Goal: Use online tool/utility: Utilize a website feature to perform a specific function

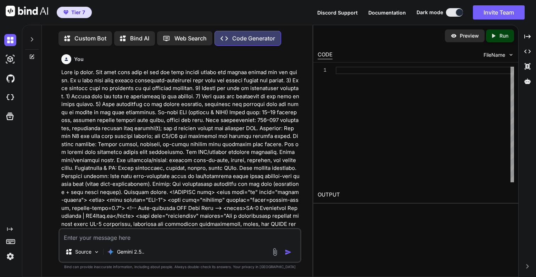
type textarea "x"
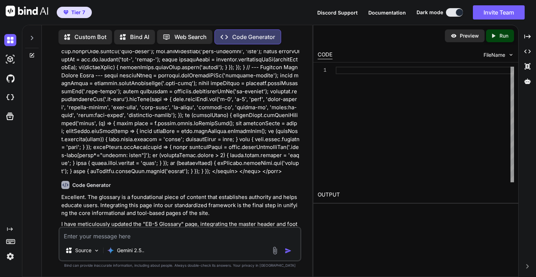
scroll to position [32583, 0]
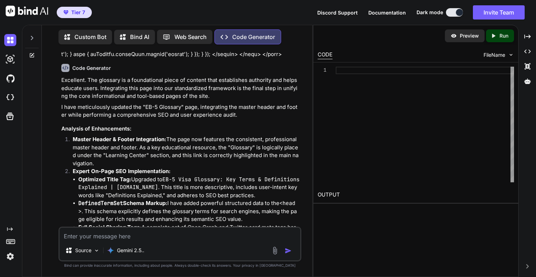
click at [7, 258] on img at bounding box center [10, 256] width 12 height 12
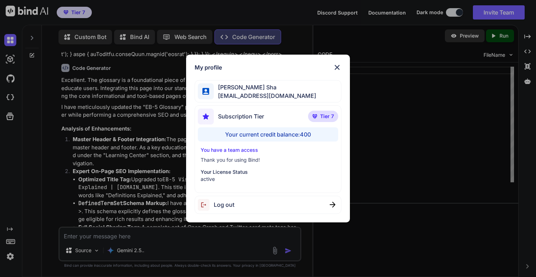
click at [7, 258] on div "My profile [PERSON_NAME] Sha [EMAIL_ADDRESS][DOMAIN_NAME] Subscription Tier Tie…" at bounding box center [268, 138] width 536 height 277
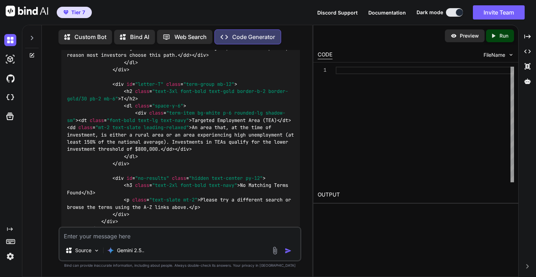
scroll to position [34830, 0]
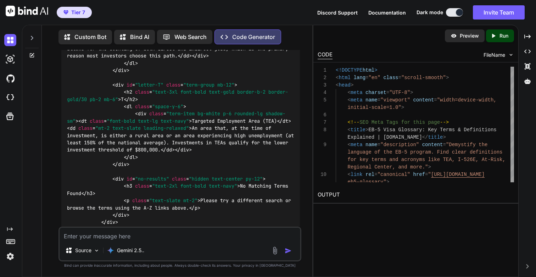
click at [500, 33] on p "Run" at bounding box center [503, 35] width 9 height 7
click at [358, 211] on link "[URL][DOMAIN_NAME]" at bounding box center [346, 211] width 57 height 7
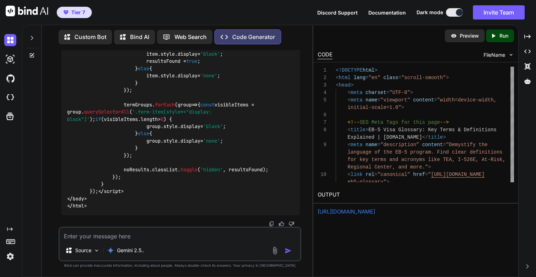
scroll to position [38377, 0]
click at [126, 239] on textarea at bounding box center [180, 233] width 240 height 13
paste textarea "<!DOCTYPE html> <html lang="en" class="scroll-smooth"> <head> <meta charset="UT…"
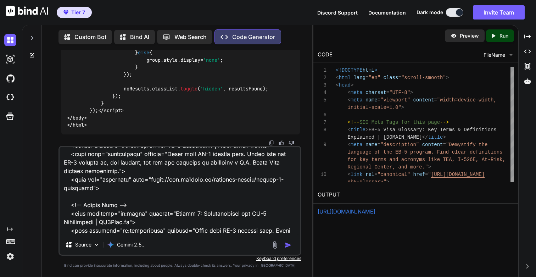
scroll to position [0, 0]
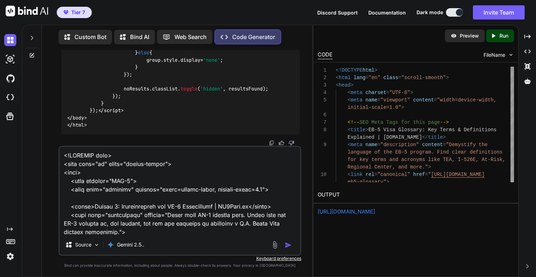
click at [158, 154] on textarea at bounding box center [180, 191] width 240 height 88
paste textarea "Lore ip dolor. Sit amet cons adip el sed doe temp incidi utlabo etd magnaa enim…"
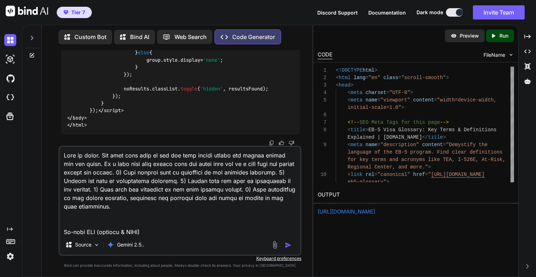
click at [173, 163] on textarea at bounding box center [180, 191] width 240 height 88
paste textarea "/learning-center/module-1-discovery"
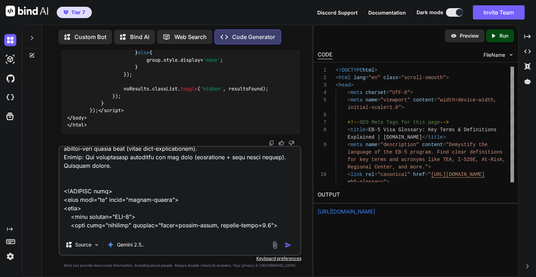
scroll to position [200, 0]
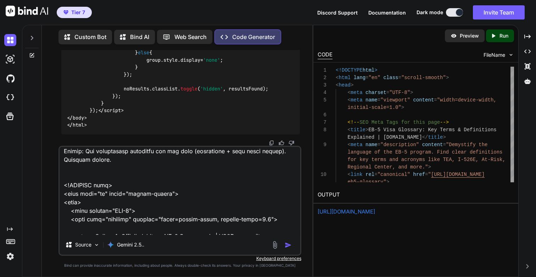
click at [117, 185] on textarea at bounding box center [180, 191] width 240 height 88
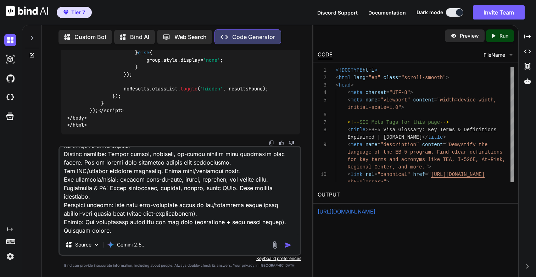
scroll to position [155, 0]
paste textarea "<!DOCTYPE html> <html lang="en" class="scroll-smooth"> <head> <meta charset="UT…"
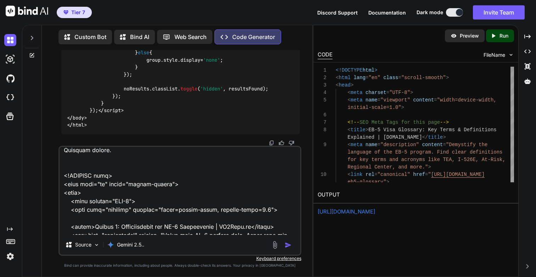
scroll to position [0, 0]
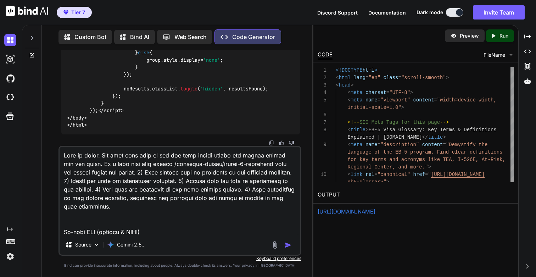
type textarea "Lore ip dolor. Sit amet cons adip el sed doe temp incidi utlabo etd magnaa enim…"
click at [179, 223] on textarea at bounding box center [180, 191] width 240 height 88
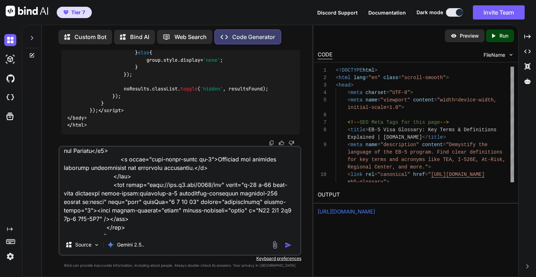
scroll to position [3265, 0]
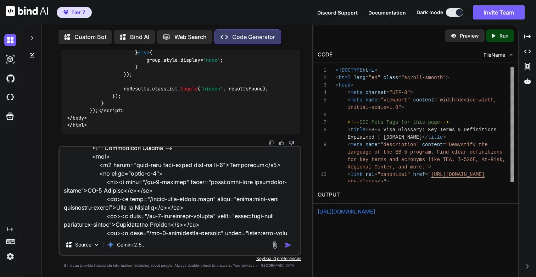
click at [288, 243] on img "button" at bounding box center [288, 244] width 7 height 7
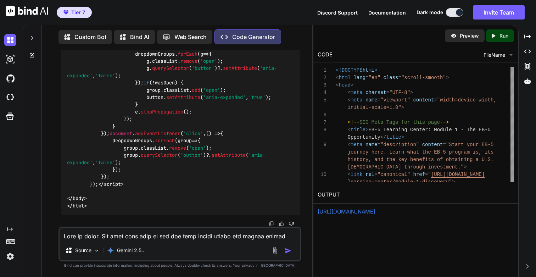
scroll to position [44128, 0]
click at [496, 39] on icon "Created with Pixso." at bounding box center [494, 36] width 9 height 6
click at [352, 212] on link "[URL][DOMAIN_NAME]" at bounding box center [346, 211] width 57 height 7
click at [207, 150] on span "document . addEventListener ( 'DOMContentLoaded' , () => { AOS . init ({ durati…" at bounding box center [180, 64] width 227 height 245
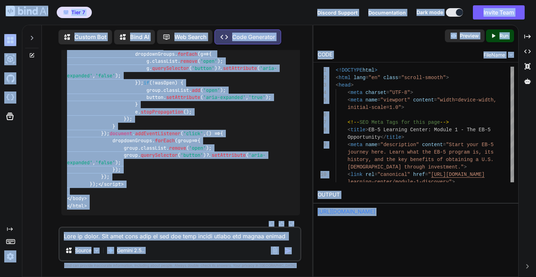
click at [207, 150] on span "document . addEventListener ( 'DOMContentLoaded' , () => { AOS . init ({ durati…" at bounding box center [180, 64] width 227 height 245
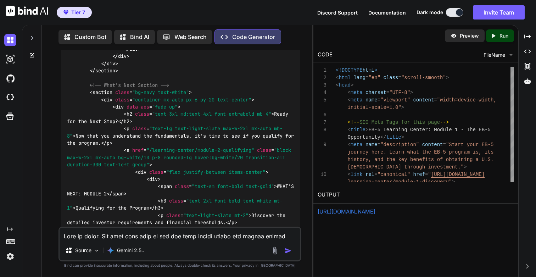
scroll to position [40592, 0]
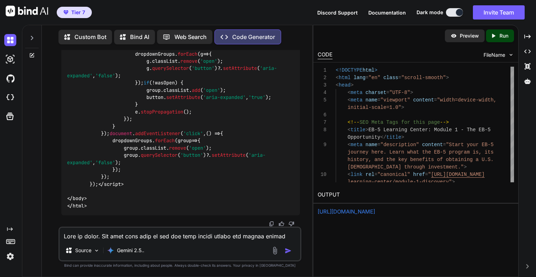
scroll to position [44128, 0]
click at [100, 237] on textarea at bounding box center [180, 233] width 240 height 13
paste textarea "<!-- Key Benefits Infographic Section -->"
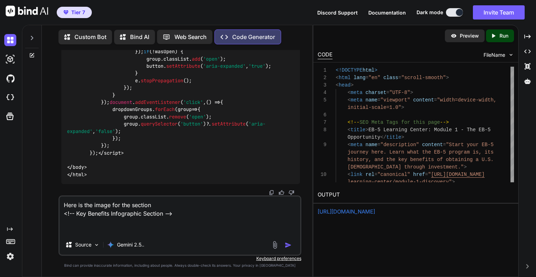
paste textarea "[URL][DOMAIN_NAME]"
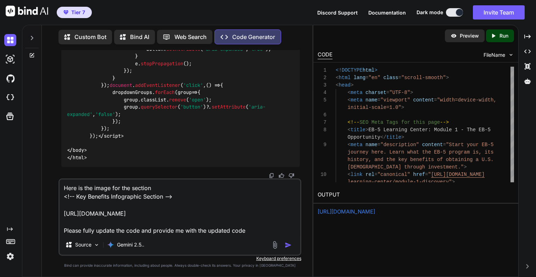
type textarea "Here is the image for the section <!-- Key Benefits Infographic Section --> [UR…"
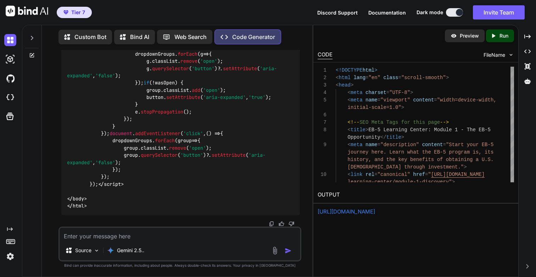
scroll to position [47985, 0]
click at [502, 35] on p "Run" at bounding box center [503, 35] width 9 height 7
click at [375, 212] on link "[URL][DOMAIN_NAME]" at bounding box center [346, 211] width 57 height 7
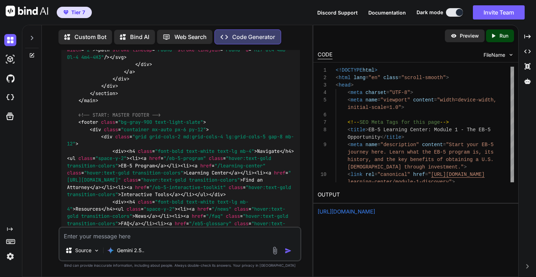
scroll to position [44440, 0]
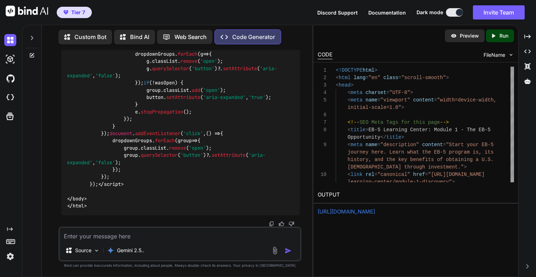
scroll to position [47985, 0]
click at [504, 37] on p "Run" at bounding box center [503, 35] width 9 height 7
click at [370, 210] on link "[URL][DOMAIN_NAME]" at bounding box center [346, 211] width 57 height 7
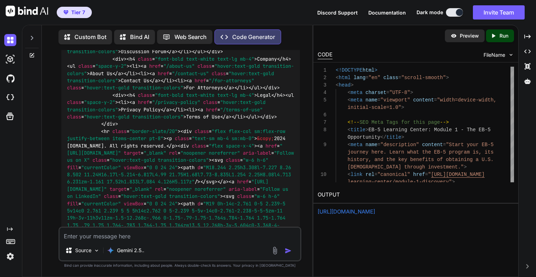
scroll to position [44479, 0]
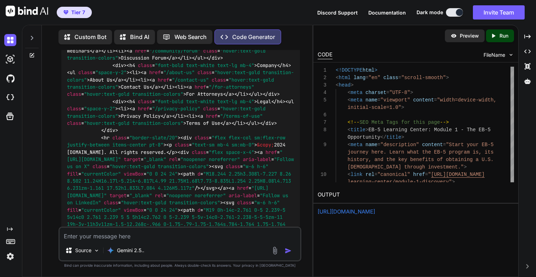
click at [172, 242] on div "Source Gemini 2.5.." at bounding box center [179, 243] width 242 height 35
click at [162, 238] on textarea at bounding box center [180, 233] width 240 height 13
paste textarea "<!DOCTYPE html> <html lang="en" class="scroll-smooth"> <head> <meta charset="UT…"
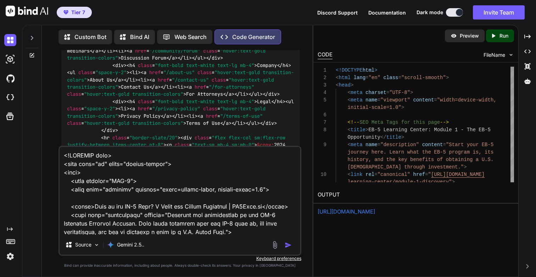
scroll to position [2926, 0]
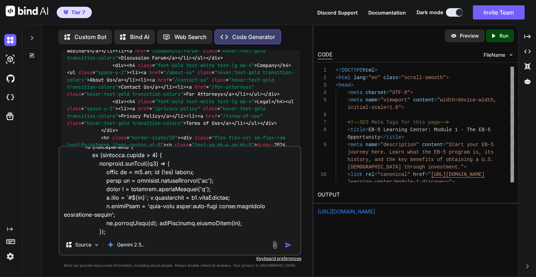
click at [167, 203] on textarea at bounding box center [180, 191] width 240 height 88
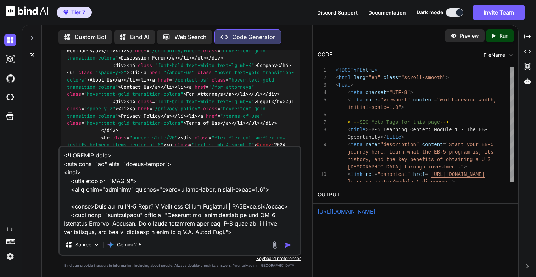
paste textarea "Lore ip dolor. Sit amet cons adip el sed doe temp incidi utlabo etd magnaa enim…"
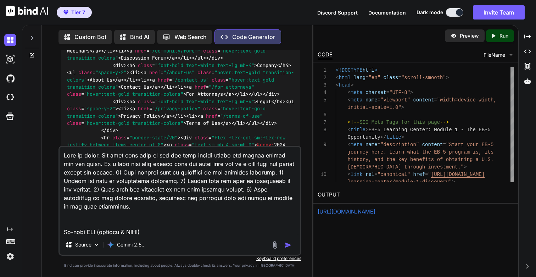
click at [145, 165] on textarea at bounding box center [180, 191] width 240 height 88
click at [171, 163] on textarea at bounding box center [180, 191] width 240 height 88
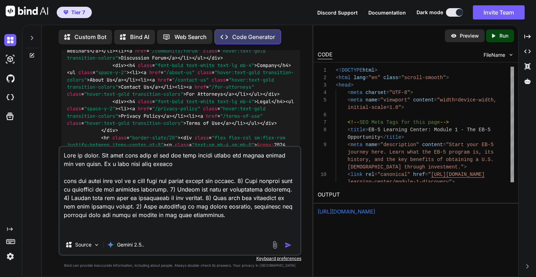
paste textarea "/learning-center/articles/what-is-eb5-visa"
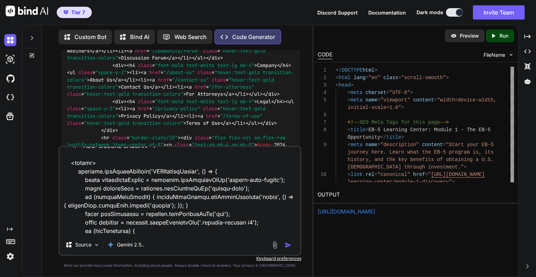
scroll to position [3157, 0]
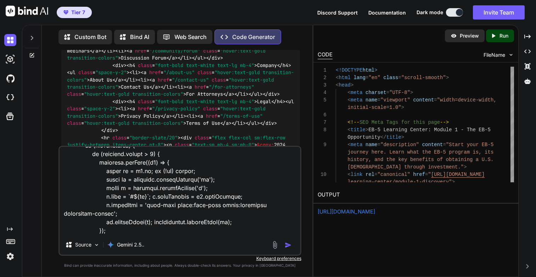
type textarea "Lore ip dolor. Sit amet cons adip el sed doe temp incidi utlabo etd magnaa enim…"
click at [289, 245] on img "button" at bounding box center [288, 244] width 7 height 7
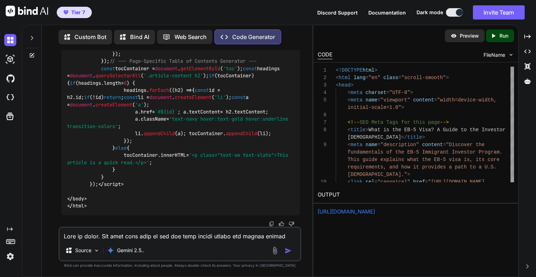
scroll to position [50014, 0]
click at [505, 36] on p "Run" at bounding box center [503, 35] width 9 height 7
click at [348, 212] on link "[URL][DOMAIN_NAME]" at bounding box center [346, 211] width 57 height 7
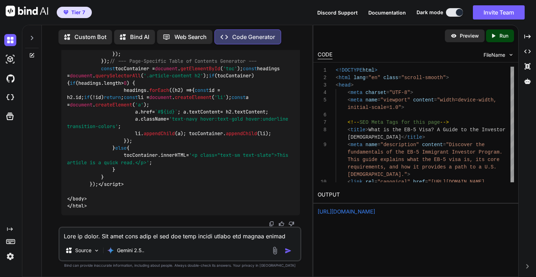
scroll to position [53484, 0]
click at [122, 233] on textarea at bounding box center [180, 233] width 240 height 13
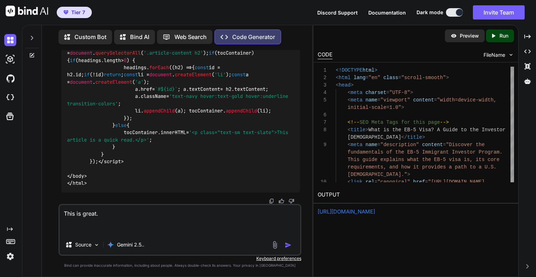
paste textarea "[URL][DOMAIN_NAME]"
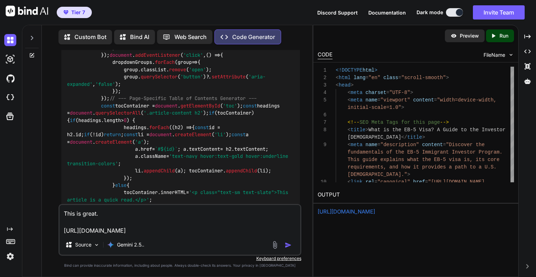
scroll to position [49954, 0]
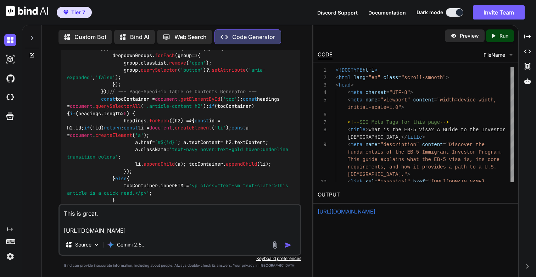
click at [177, 216] on textarea "This is great. [URL][DOMAIN_NAME]" at bounding box center [180, 220] width 240 height 30
paste textarea "<!-- Author Bio -->"
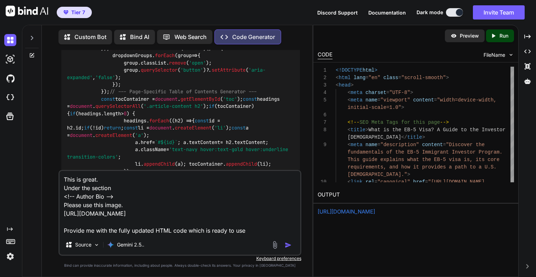
type textarea "This is great. Under the section <!-- Author Bio --> Please use this image. [UR…"
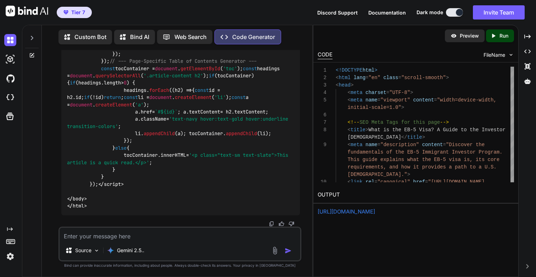
scroll to position [53735, 0]
click at [498, 34] on icon "Created with Pixso." at bounding box center [494, 36] width 9 height 6
click at [354, 211] on link "[URL][DOMAIN_NAME]" at bounding box center [346, 211] width 57 height 7
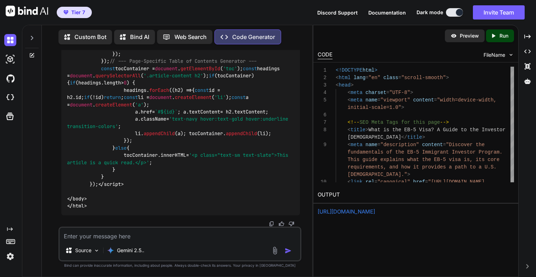
click at [146, 234] on textarea at bounding box center [180, 233] width 240 height 13
paste textarea "<!DOCTYPE html> <html lang="en" class="scroll-smooth"> <head> <meta charset="UT…"
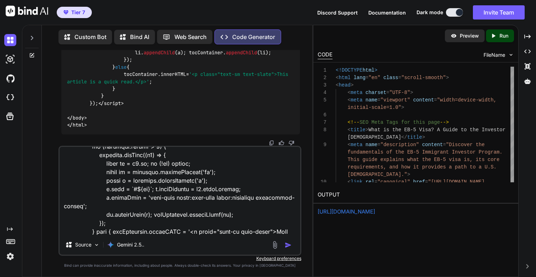
scroll to position [0, 0]
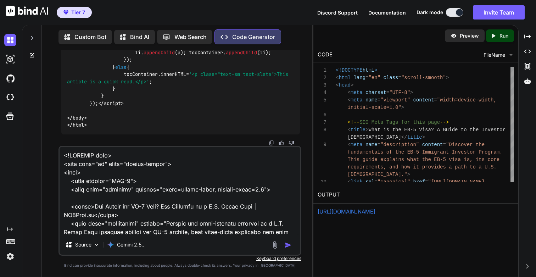
paste textarea "Lore ip dolor. Sit amet cons adip el sed doe temp incidi utlabo etd magnaa enim…"
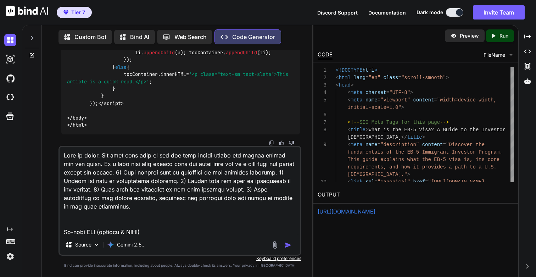
click at [110, 157] on textarea at bounding box center [180, 191] width 240 height 88
click at [172, 164] on textarea at bounding box center [180, 191] width 240 height 88
paste textarea "/learning-center/articles/why-choose-eb5-visa"
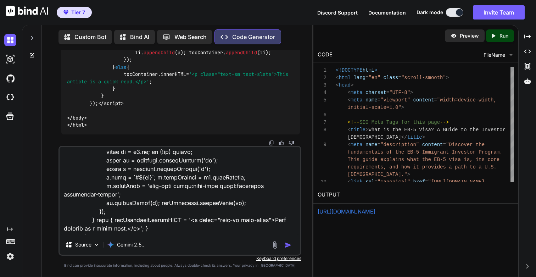
scroll to position [3140, 0]
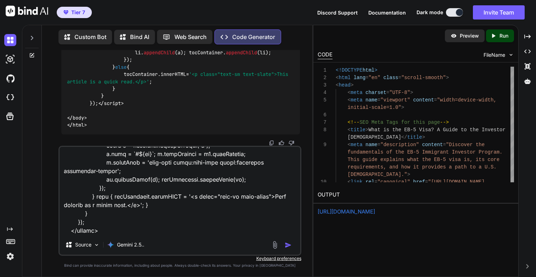
type textarea "Lore ip dolor. Sit amet cons adip el sed doe temp incidi utlabo etd magnaa enim…"
click at [288, 243] on img "button" at bounding box center [288, 244] width 7 height 7
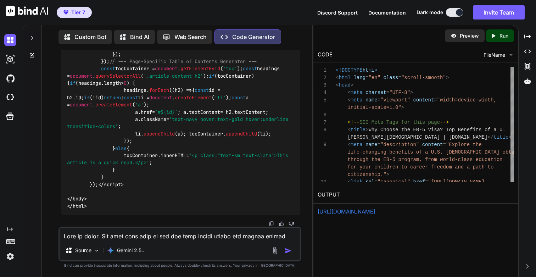
scroll to position [62742, 0]
click at [506, 37] on p "Run" at bounding box center [503, 35] width 9 height 7
click at [351, 210] on link "[URL][DOMAIN_NAME]" at bounding box center [346, 211] width 57 height 7
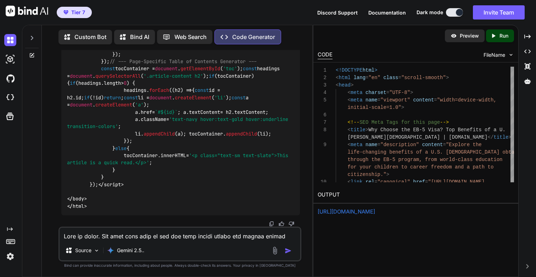
scroll to position [62742, 0]
click at [93, 236] on textarea at bounding box center [180, 233] width 240 height 13
paste textarea "<!DOCTYPE html> <html lang="en" class="scroll-smooth"> <head> <meta charset="UT…"
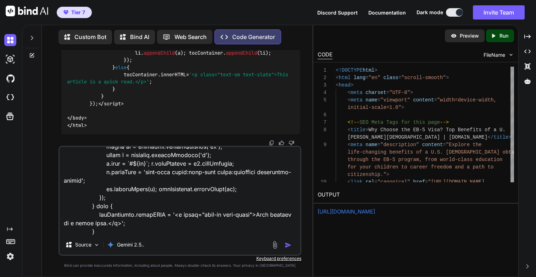
scroll to position [0, 0]
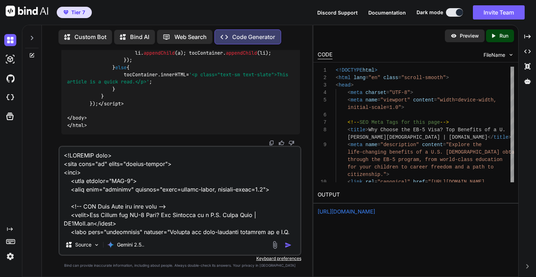
paste textarea "Lore ip dolor. Sit amet cons adip el sed doe temp incidi utlabo etd magnaa enim…"
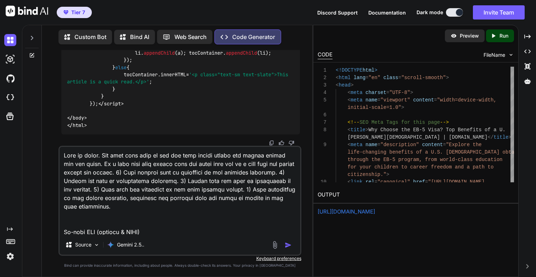
click at [205, 160] on textarea at bounding box center [180, 191] width 240 height 88
click at [174, 163] on textarea at bounding box center [180, 191] width 240 height 88
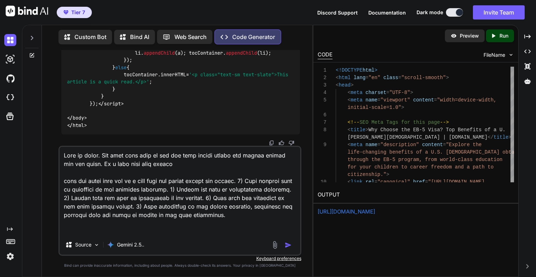
paste textarea "/learning-center/articles/history-and-ria"
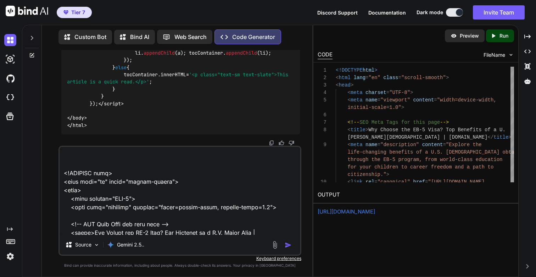
scroll to position [195, 0]
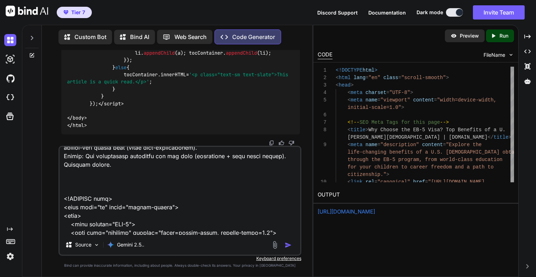
click at [211, 167] on textarea at bounding box center [180, 191] width 240 height 88
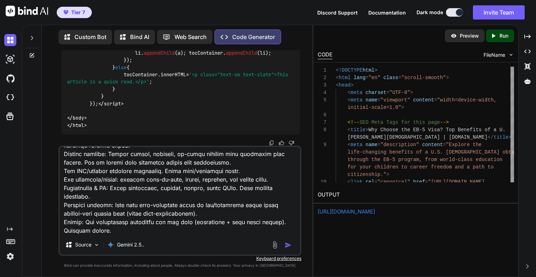
scroll to position [146, 0]
paste textarea "<!DOCTYPE html> <html lang="en" class="scroll-smooth"> <head> <meta charset="UT…"
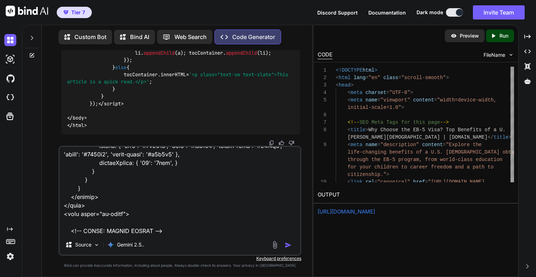
scroll to position [550, 0]
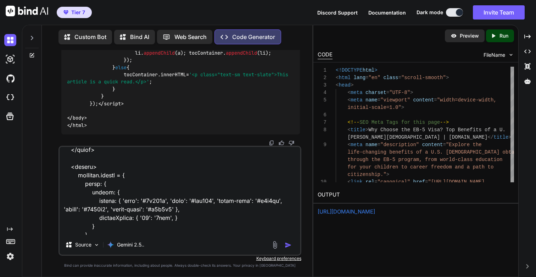
type textarea "Lore ip dolor. Sit amet cons adip el sed doe temp incidi utlabo etd magnaa enim…"
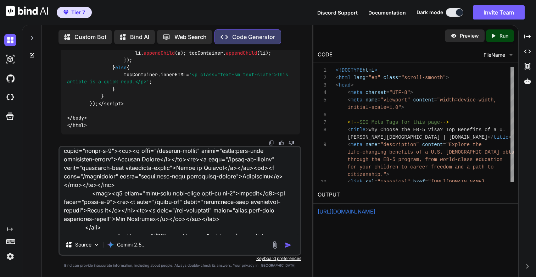
scroll to position [3123, 0]
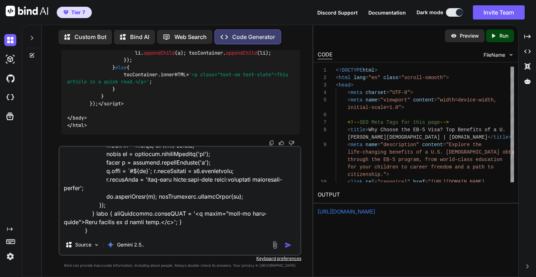
click at [287, 246] on img "button" at bounding box center [288, 244] width 7 height 7
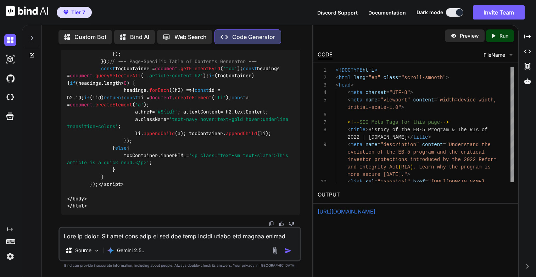
scroll to position [68195, 0]
click at [497, 36] on icon "Created with Pixso." at bounding box center [494, 36] width 9 height 6
click at [349, 213] on link "[URL][DOMAIN_NAME]" at bounding box center [346, 211] width 57 height 7
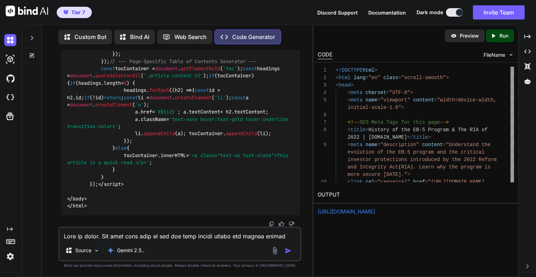
scroll to position [67817, 0]
click at [505, 39] on div "Created with Pixso. Run" at bounding box center [500, 35] width 28 height 13
click at [345, 212] on link "[URL][DOMAIN_NAME]" at bounding box center [346, 211] width 57 height 7
click at [171, 237] on textarea at bounding box center [180, 233] width 240 height 13
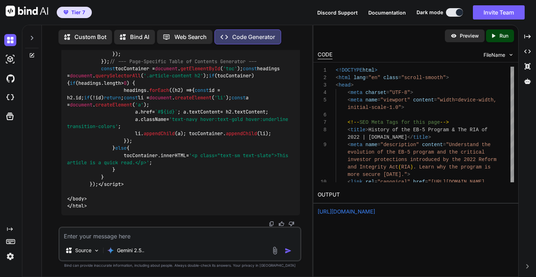
paste textarea "<!DOCTYPE html> <html lang="en" class="scroll-smooth"> <head> <meta charset="UT…"
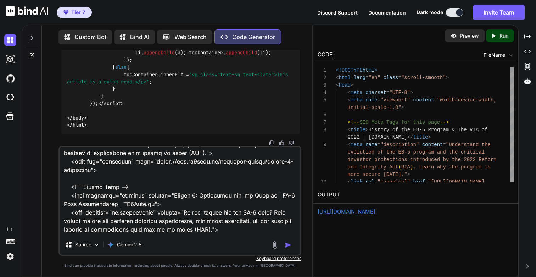
scroll to position [0, 0]
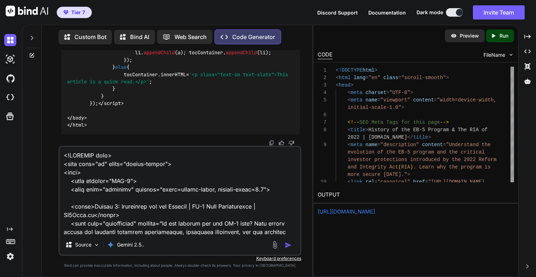
click at [135, 154] on textarea at bounding box center [180, 191] width 240 height 88
type textarea "<!DOCTYPE html> <html lang="en" class="scroll-smooth"> <head> <meta charset="UT…"
